Goal: Information Seeking & Learning: Learn about a topic

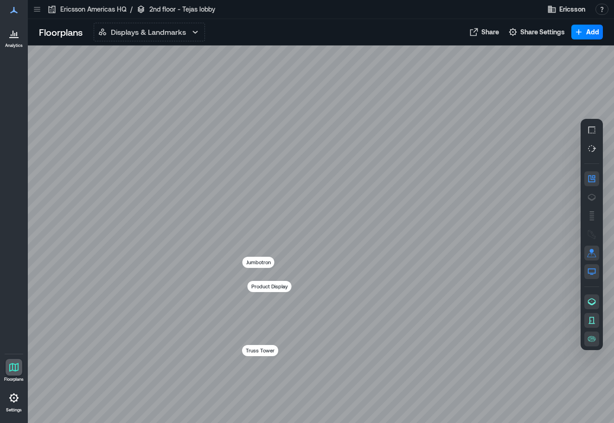
click at [15, 37] on icon at bounding box center [13, 37] width 9 height 1
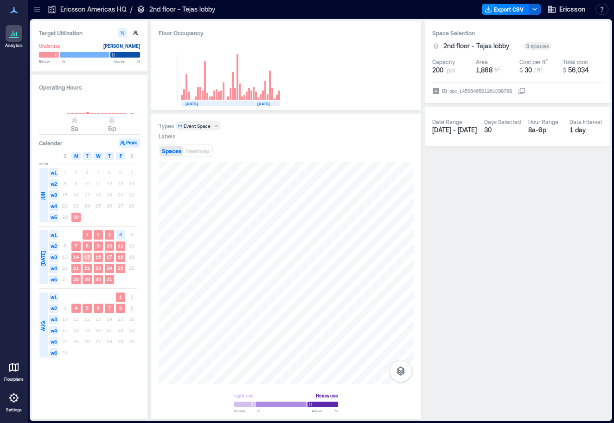
click at [90, 257] on text "15" at bounding box center [87, 257] width 6 height 6
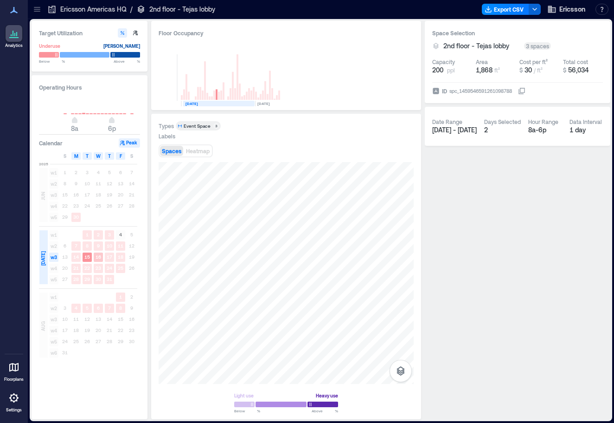
click at [99, 258] on text "16" at bounding box center [99, 257] width 6 height 6
click at [98, 271] on rect at bounding box center [98, 268] width 9 height 9
click at [92, 278] on div "27 28 29 30 31" at bounding box center [98, 279] width 78 height 11
click at [85, 278] on text "29" at bounding box center [87, 279] width 6 height 6
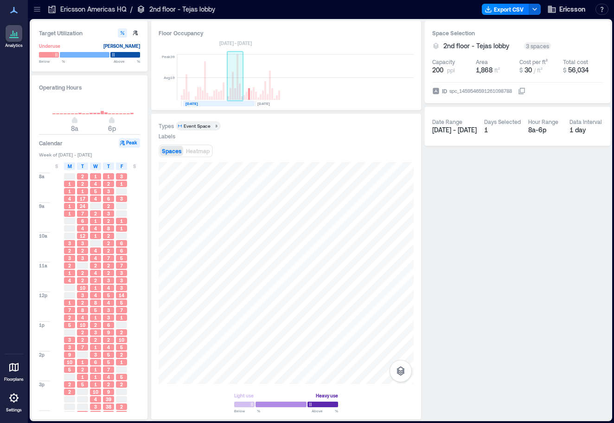
click at [236, 93] on rect at bounding box center [235, 77] width 16 height 46
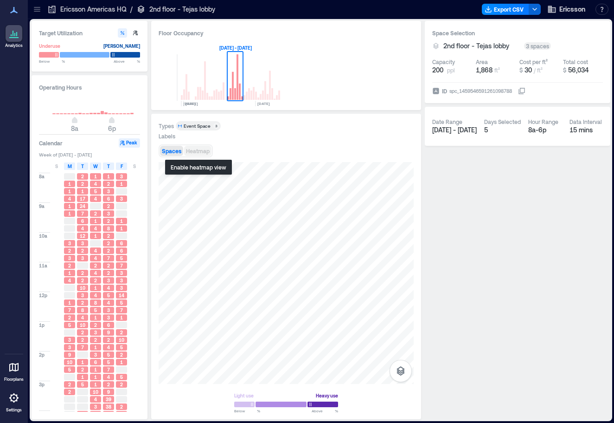
click at [201, 149] on span "Heatmap" at bounding box center [198, 151] width 24 height 6
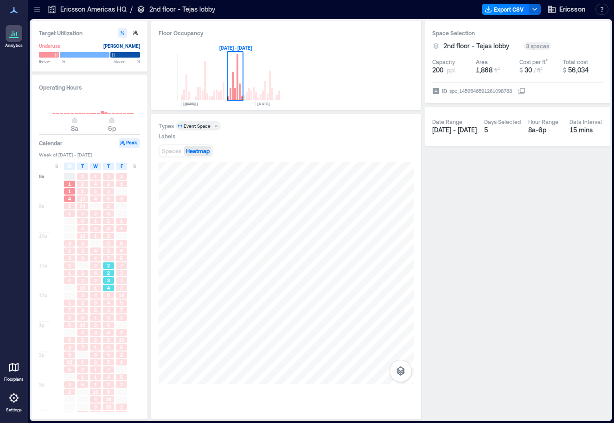
click at [107, 287] on span "4" at bounding box center [108, 287] width 3 height 6
click at [109, 242] on span "2" at bounding box center [108, 243] width 3 height 6
click at [109, 211] on span "3" at bounding box center [108, 213] width 3 height 6
click at [106, 184] on div "2" at bounding box center [108, 183] width 11 height 6
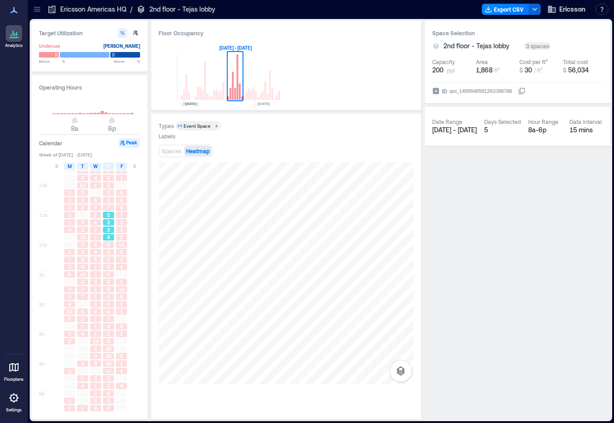
scroll to position [58, 0]
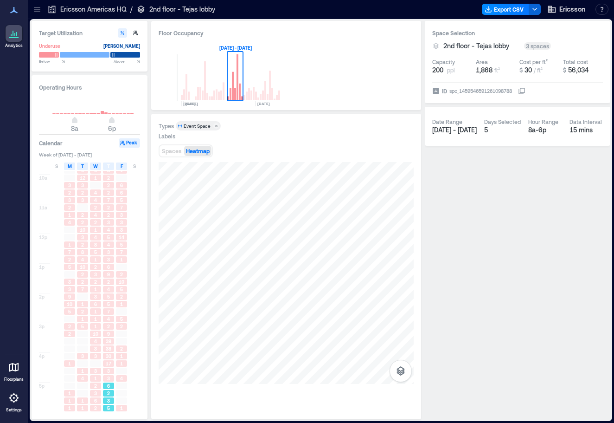
click at [108, 399] on span "3" at bounding box center [108, 400] width 3 height 6
click at [109, 391] on span "2" at bounding box center [108, 393] width 3 height 6
click at [109, 366] on span "17" at bounding box center [109, 363] width 6 height 6
click at [109, 340] on span "39" at bounding box center [109, 341] width 6 height 6
click at [109, 343] on span "39" at bounding box center [109, 341] width 6 height 6
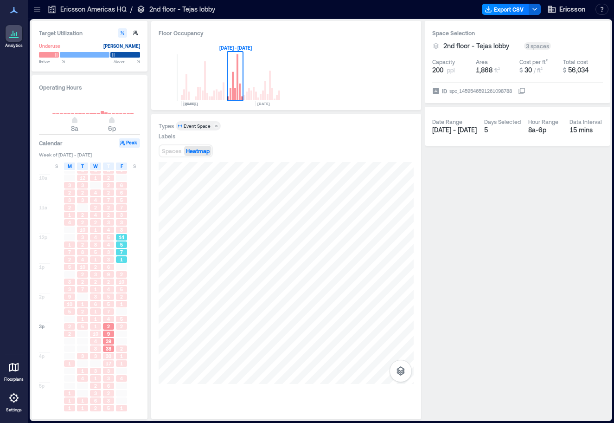
click at [123, 243] on span "5" at bounding box center [121, 244] width 3 height 6
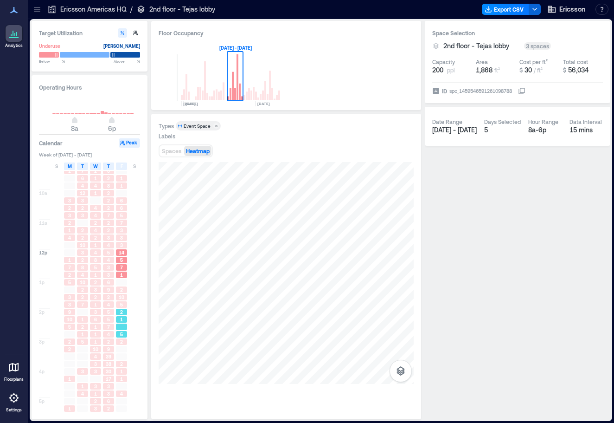
scroll to position [58, 0]
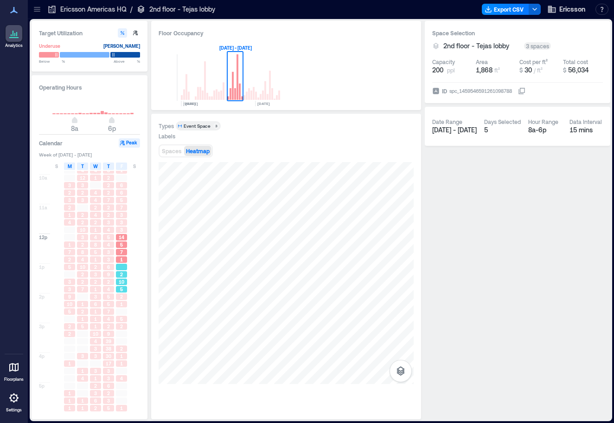
click at [120, 286] on div "5" at bounding box center [121, 289] width 11 height 6
click at [71, 154] on span "Week of [DATE] - [DATE]" at bounding box center [89, 154] width 101 height 6
click at [49, 154] on span "Week of [DATE] - [DATE]" at bounding box center [89, 154] width 101 height 6
click at [132, 142] on button "Peak" at bounding box center [129, 142] width 21 height 9
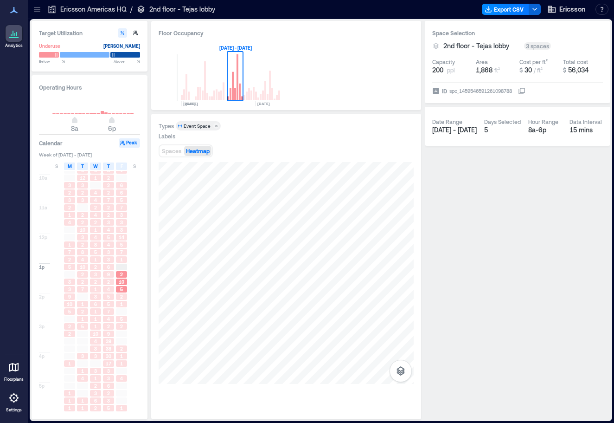
click at [197, 126] on div "Event Space" at bounding box center [197, 125] width 27 height 6
click at [90, 55] on div at bounding box center [85, 54] width 50 height 6
click at [13, 367] on icon at bounding box center [13, 367] width 9 height 9
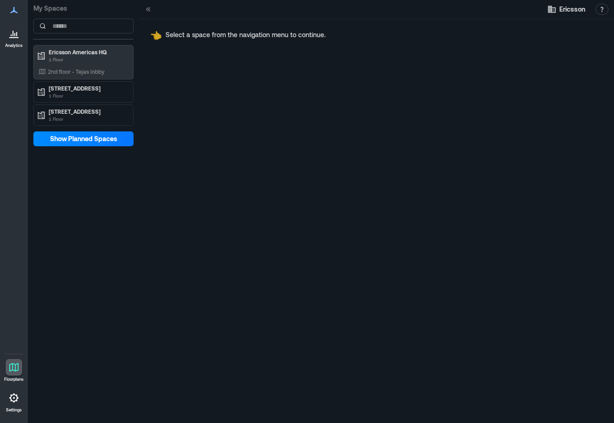
click at [11, 40] on div at bounding box center [14, 33] width 17 height 17
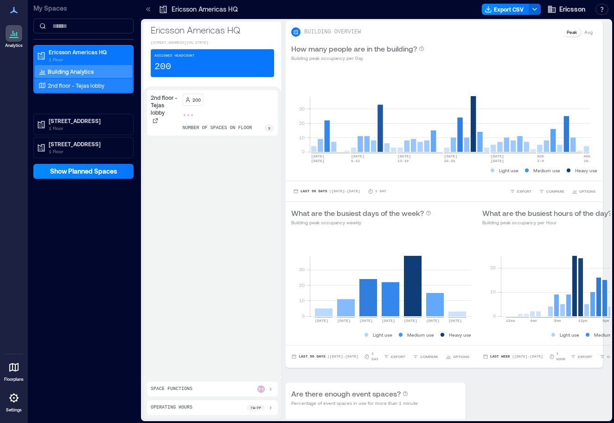
click at [82, 87] on p "2nd floor - Tejas lobby" at bounding box center [76, 85] width 57 height 7
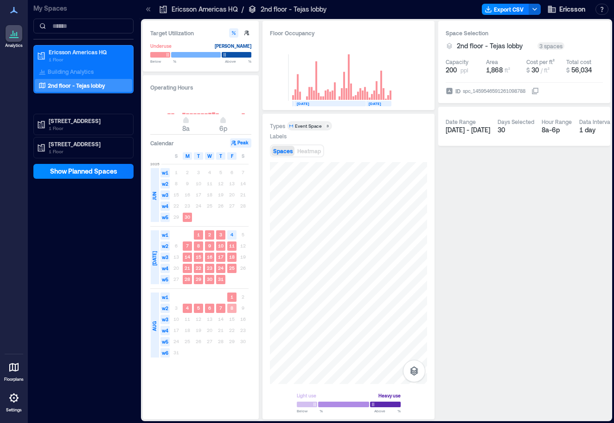
click at [229, 309] on rect at bounding box center [231, 307] width 9 height 9
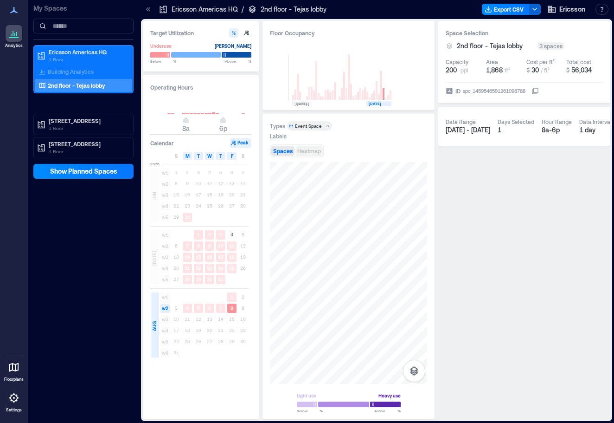
click at [311, 152] on span "Heatmap" at bounding box center [309, 151] width 24 height 6
click at [231, 308] on text "8" at bounding box center [232, 308] width 3 height 6
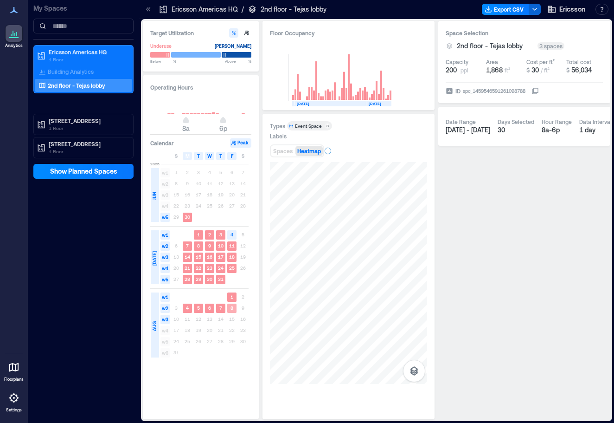
click at [231, 308] on text "8" at bounding box center [232, 308] width 3 height 6
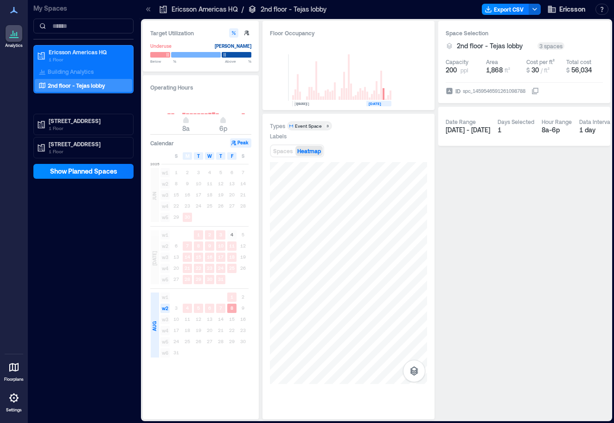
click at [231, 309] on text "8" at bounding box center [232, 308] width 3 height 6
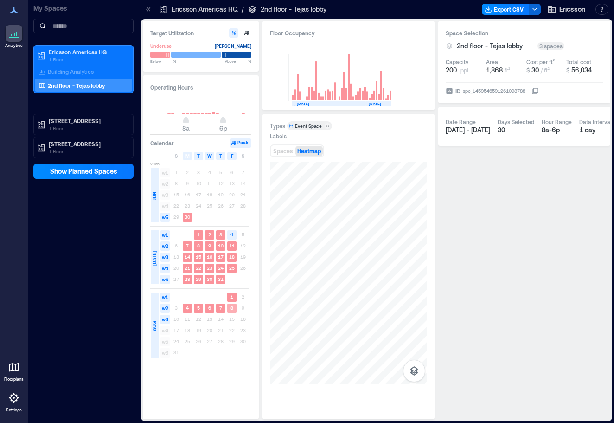
click at [231, 308] on text "8" at bounding box center [232, 308] width 3 height 6
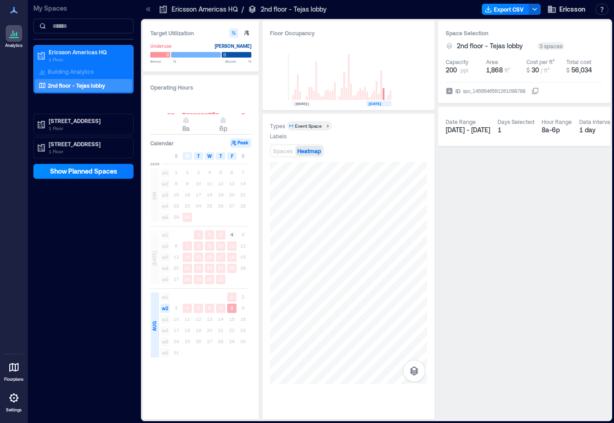
click at [232, 307] on text "8" at bounding box center [232, 308] width 3 height 6
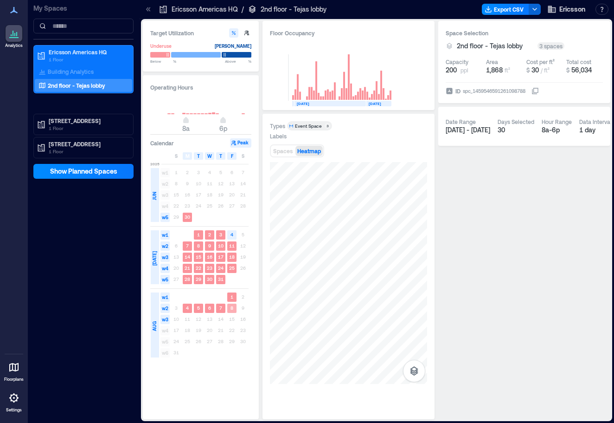
click at [232, 307] on text "8" at bounding box center [232, 308] width 3 height 6
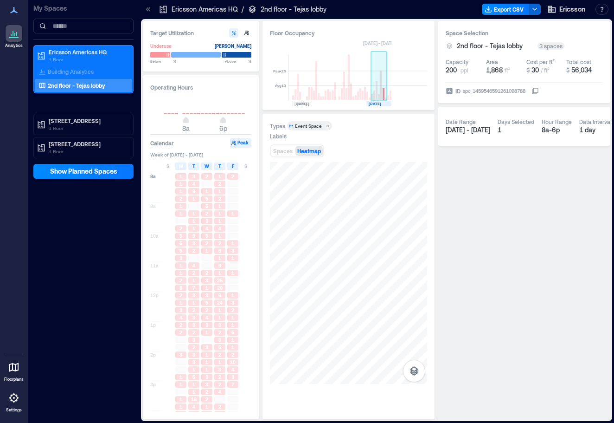
click at [384, 95] on rect at bounding box center [384, 94] width 2 height 12
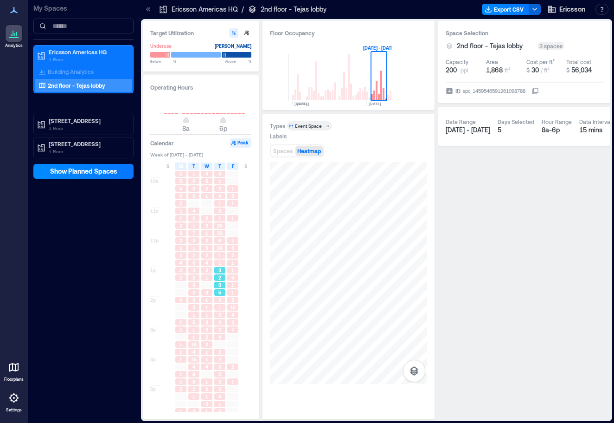
scroll to position [58, 0]
click at [196, 341] on span "16" at bounding box center [194, 341] width 6 height 6
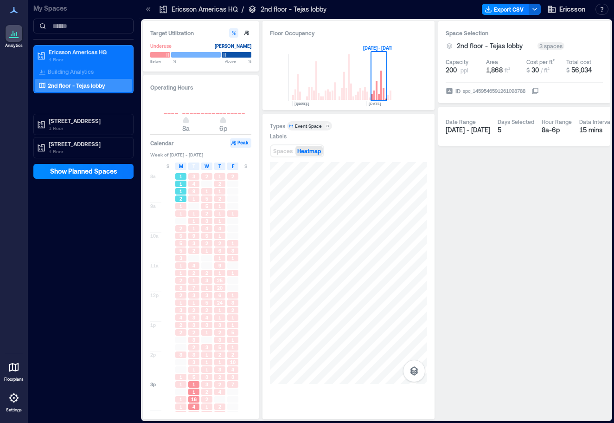
click at [183, 180] on div "1" at bounding box center [180, 176] width 13 height 7
click at [232, 177] on span "2" at bounding box center [233, 176] width 3 height 6
click at [232, 378] on span "3" at bounding box center [233, 376] width 3 height 6
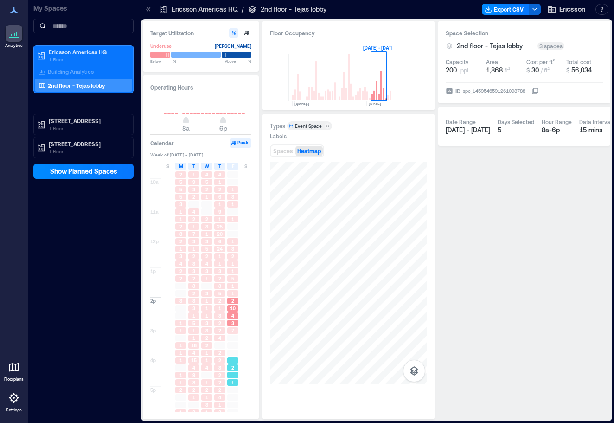
scroll to position [58, 0]
click at [235, 364] on div "2" at bounding box center [232, 363] width 11 height 6
click at [234, 397] on div at bounding box center [232, 400] width 11 height 6
click at [238, 348] on div at bounding box center [232, 348] width 11 height 6
click at [381, 84] on rect at bounding box center [381, 85] width 2 height 29
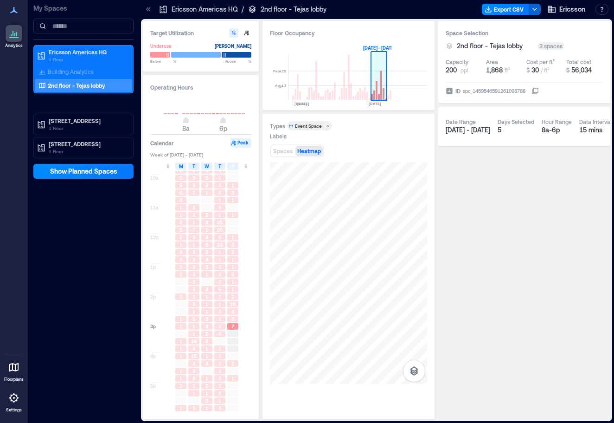
click at [381, 84] on rect at bounding box center [381, 85] width 2 height 29
click at [382, 83] on rect at bounding box center [381, 85] width 2 height 29
click at [373, 48] on icon "[DATE] [DATE] AUG, [DATE] - [DATE]" at bounding box center [342, 73] width 100 height 65
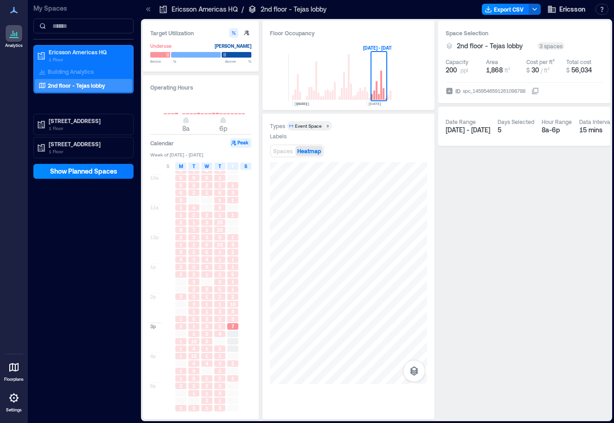
click at [245, 167] on span "S" at bounding box center [245, 165] width 3 height 7
click at [167, 165] on span "S" at bounding box center [168, 165] width 3 height 7
click at [168, 190] on span "3" at bounding box center [168, 192] width 3 height 6
click at [170, 225] on div at bounding box center [167, 222] width 11 height 6
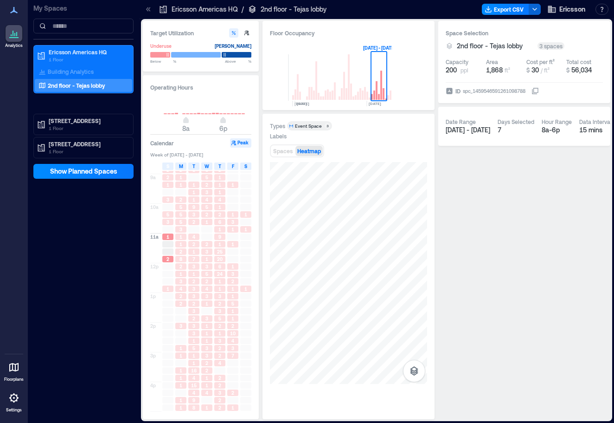
scroll to position [12, 0]
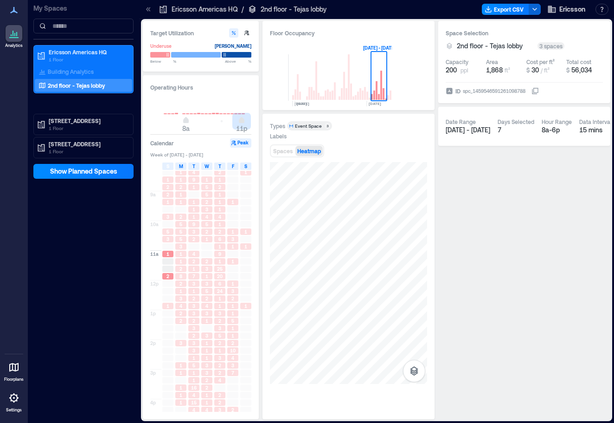
type input "**"
drag, startPoint x: 225, startPoint y: 121, endPoint x: 249, endPoint y: 120, distance: 23.2
click at [249, 120] on div "8a 12a" at bounding box center [200, 113] width 101 height 35
type input "*"
drag, startPoint x: 187, startPoint y: 121, endPoint x: 142, endPoint y: 122, distance: 45.0
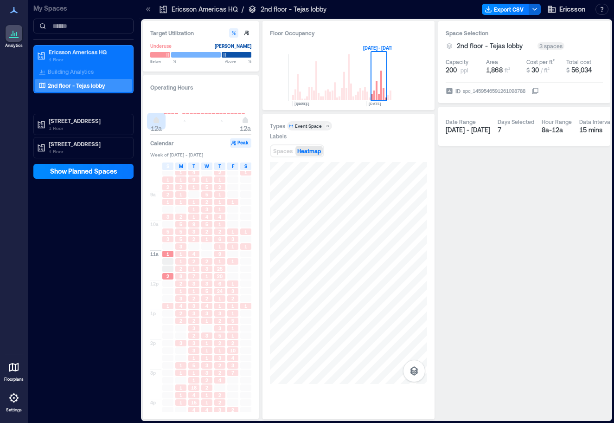
click at [142, 122] on div "Target Utilization Underuse [PERSON_NAME] Below ** % Above ** % Operating Hours…" at bounding box center [376, 220] width 471 height 402
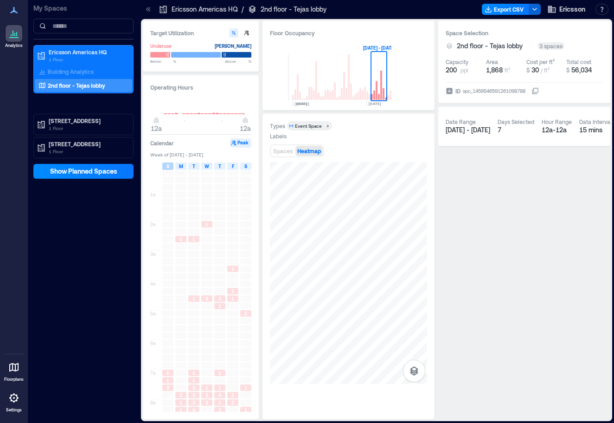
click at [166, 166] on div "S" at bounding box center [167, 165] width 11 height 7
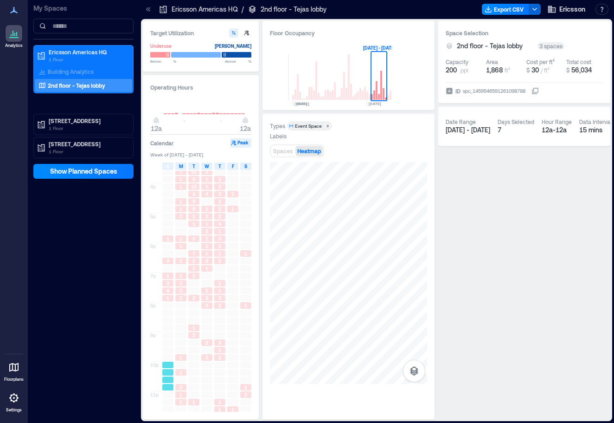
scroll to position [474, 0]
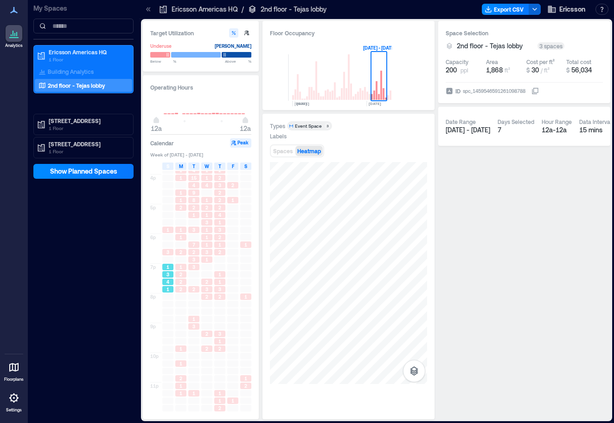
click at [165, 286] on div "1" at bounding box center [167, 289] width 11 height 6
click at [222, 289] on div "3" at bounding box center [219, 289] width 11 height 6
click at [223, 367] on div at bounding box center [219, 363] width 13 height 7
click at [250, 381] on div "1" at bounding box center [245, 377] width 13 height 7
click at [246, 373] on div at bounding box center [245, 370] width 11 height 6
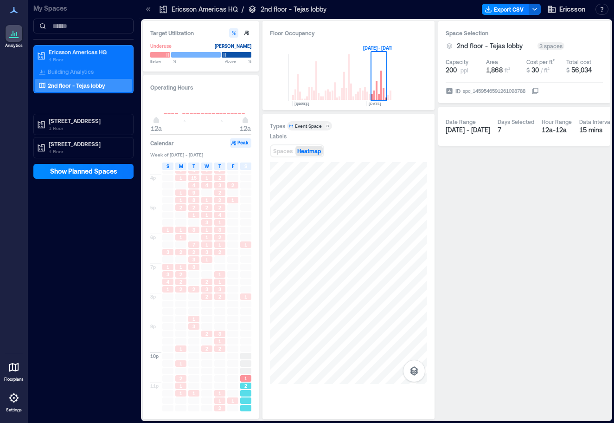
click at [247, 385] on span "2" at bounding box center [245, 385] width 3 height 6
click at [246, 371] on div at bounding box center [245, 370] width 11 height 6
click at [219, 396] on div "1" at bounding box center [219, 392] width 13 height 7
click at [248, 386] on div "2" at bounding box center [245, 385] width 11 height 6
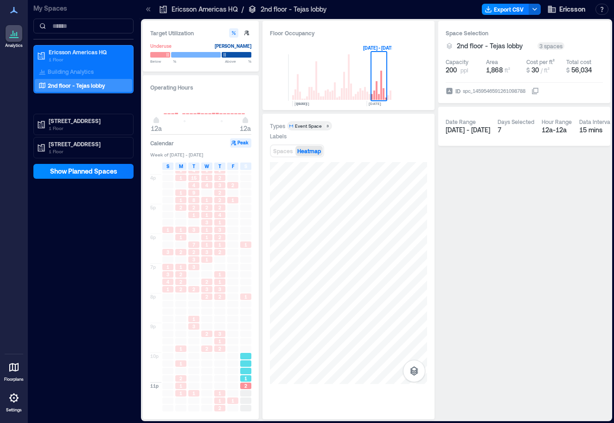
click at [246, 376] on span "1" at bounding box center [245, 378] width 3 height 6
click at [232, 377] on div at bounding box center [232, 378] width 11 height 6
click at [247, 362] on div at bounding box center [245, 363] width 11 height 6
click at [220, 286] on span "3" at bounding box center [220, 289] width 3 height 6
click at [230, 287] on div at bounding box center [232, 289] width 11 height 6
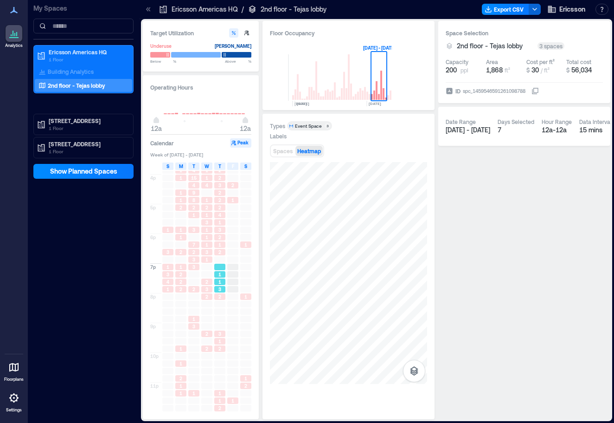
click at [221, 292] on div "3" at bounding box center [219, 289] width 11 height 6
click at [246, 380] on span "1" at bounding box center [245, 378] width 3 height 6
click at [247, 388] on span "2" at bounding box center [245, 385] width 3 height 6
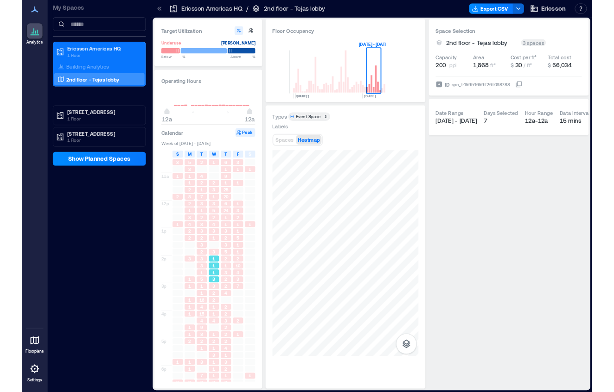
scroll to position [288, 0]
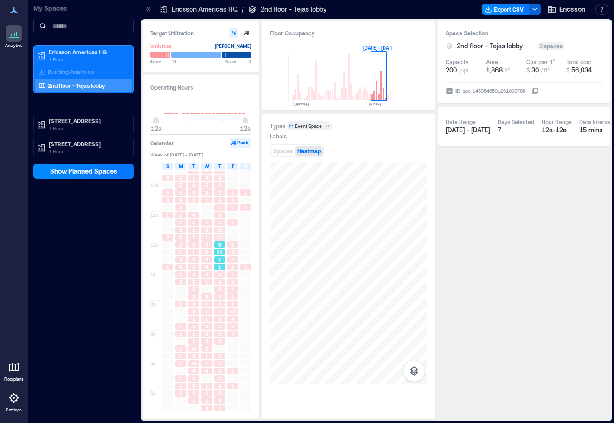
click at [225, 251] on div "24" at bounding box center [219, 252] width 11 height 6
click at [234, 313] on span "10" at bounding box center [233, 311] width 6 height 6
click at [233, 289] on span "1" at bounding box center [233, 289] width 3 height 6
click at [235, 260] on div "2" at bounding box center [232, 259] width 11 height 6
